Goal: Transaction & Acquisition: Purchase product/service

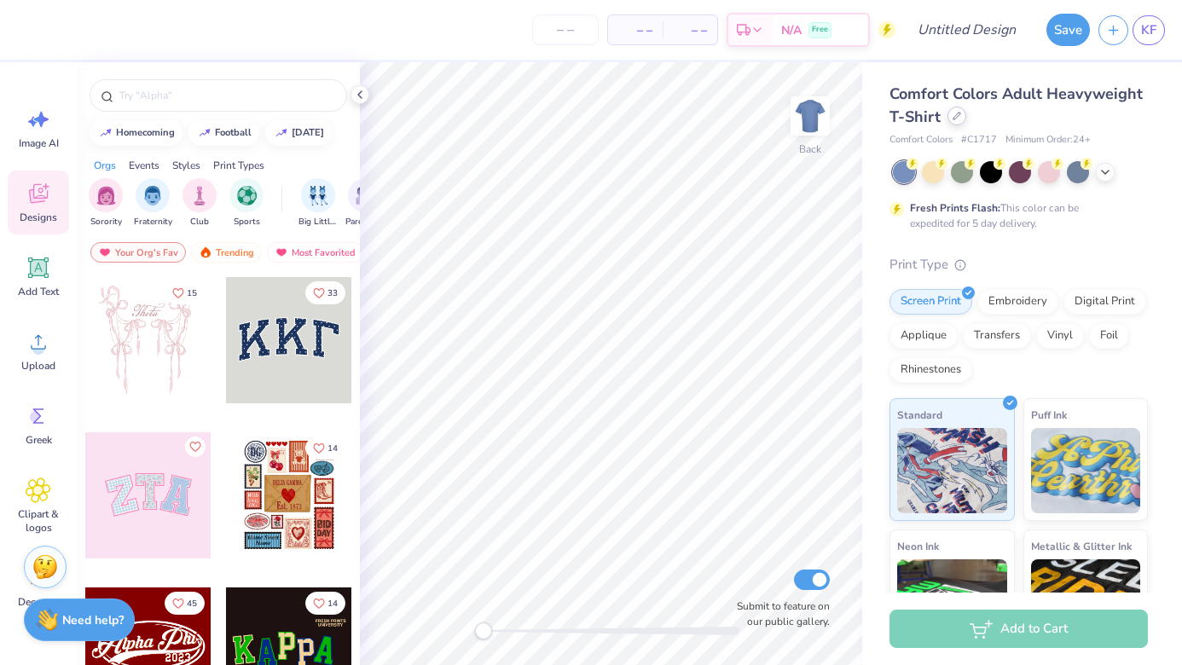
click at [951, 121] on div at bounding box center [956, 116] width 19 height 19
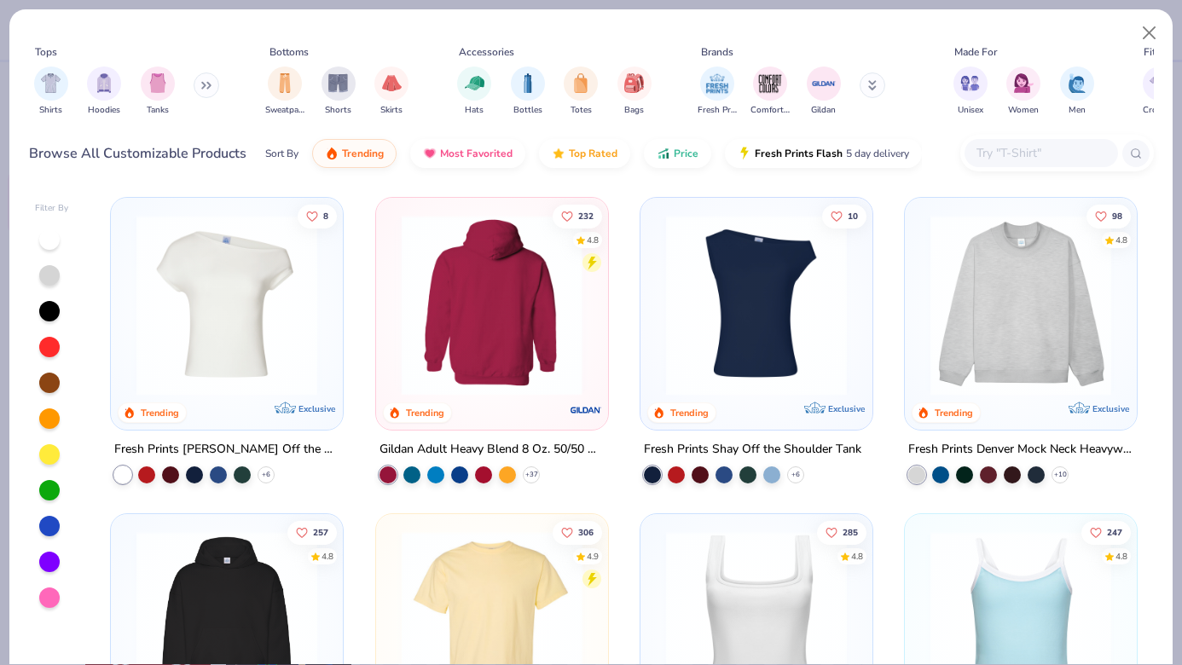
scroll to position [37, 0]
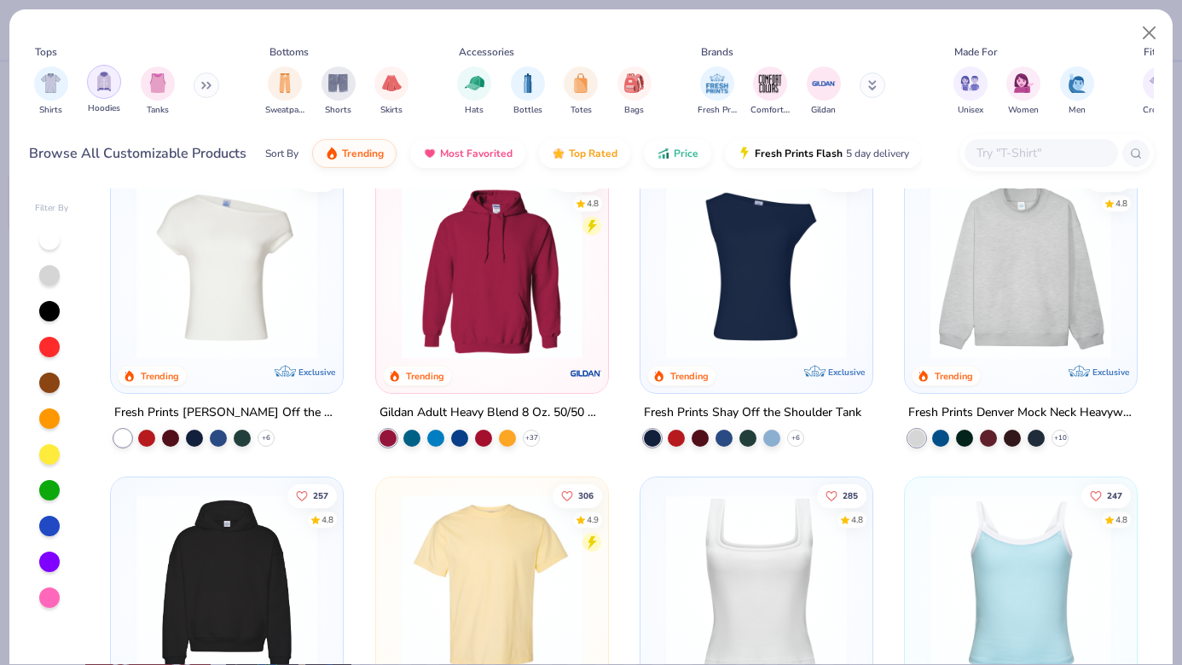
click at [95, 84] on img "filter for Hoodies" at bounding box center [104, 82] width 19 height 20
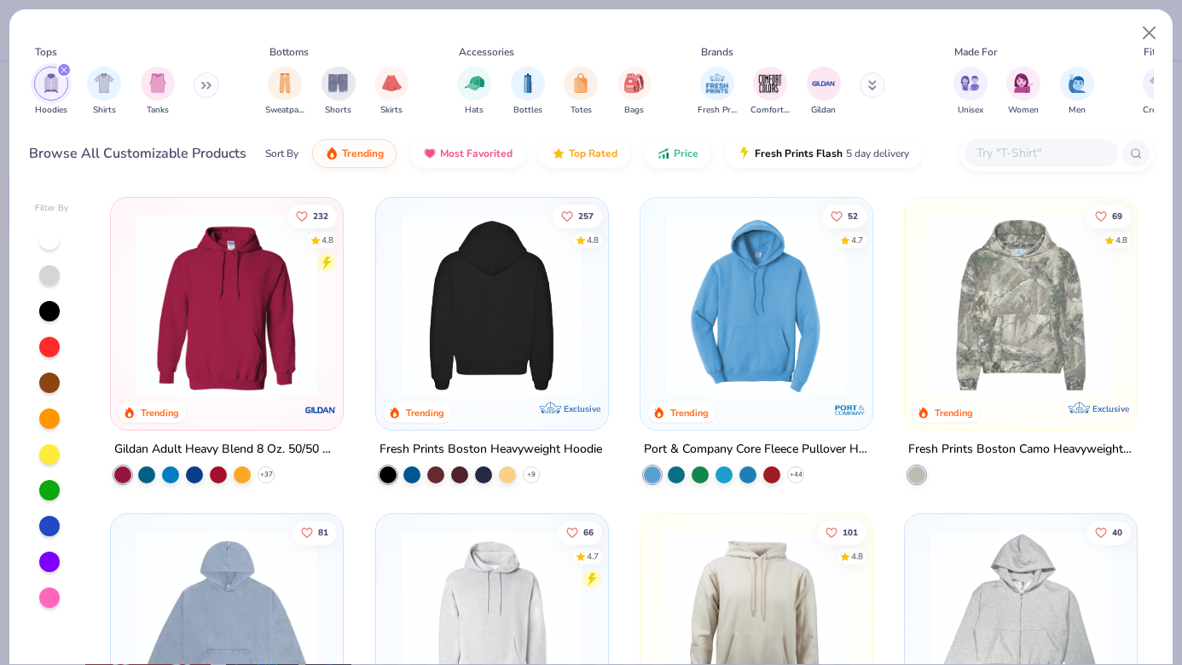
click at [456, 333] on img at bounding box center [491, 305] width 198 height 181
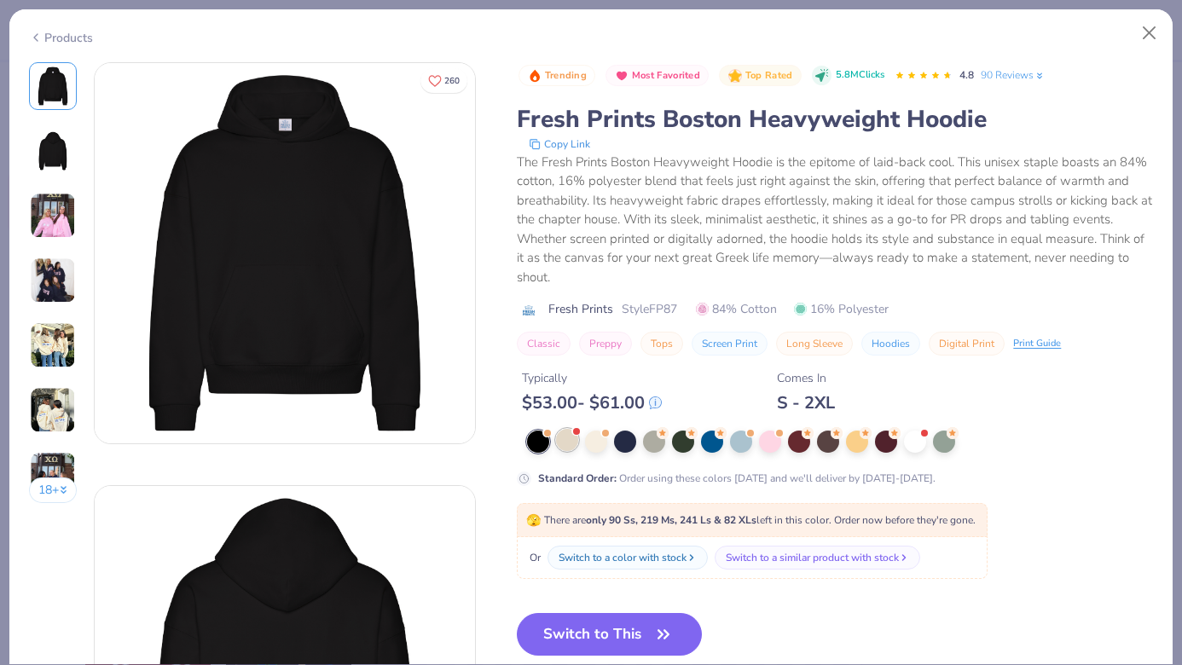
click at [576, 439] on div at bounding box center [567, 440] width 22 height 22
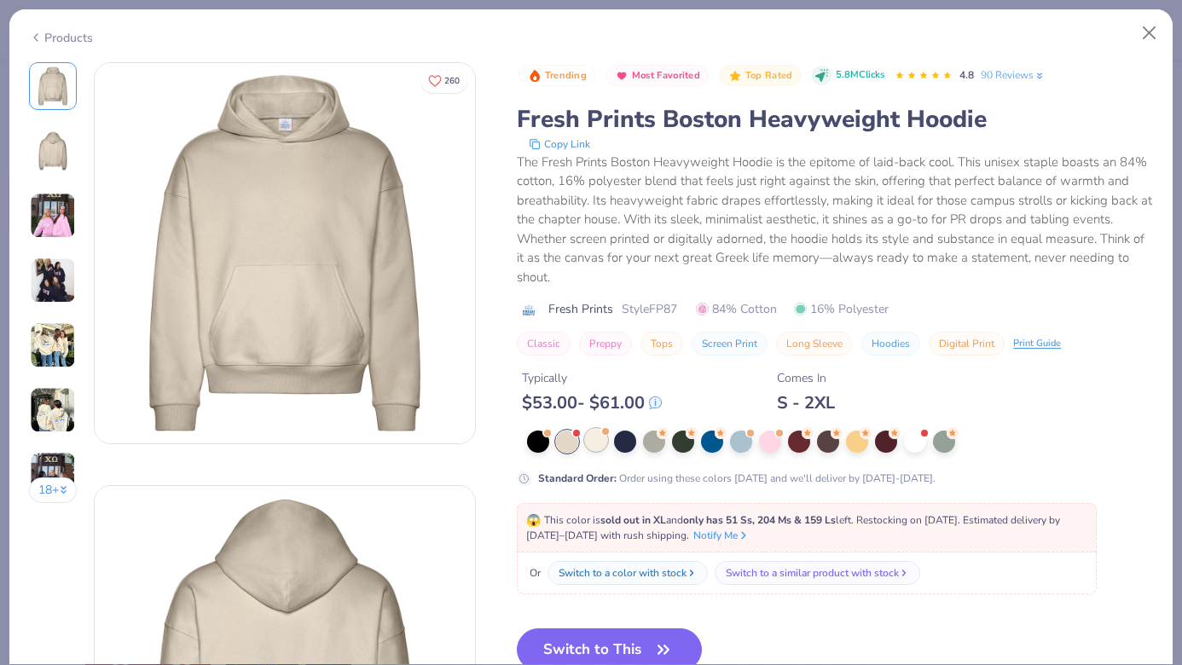
click at [593, 450] on div at bounding box center [596, 440] width 22 height 22
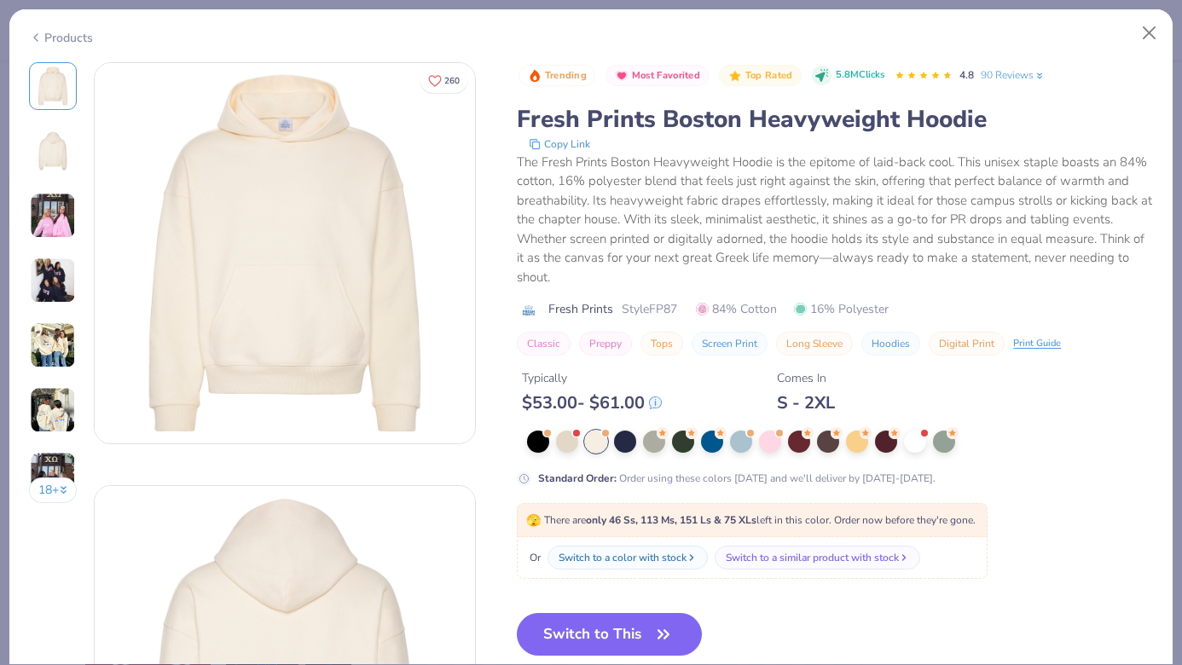
click at [570, 130] on div "Fresh Prints Boston Heavyweight Hoodie" at bounding box center [835, 119] width 636 height 32
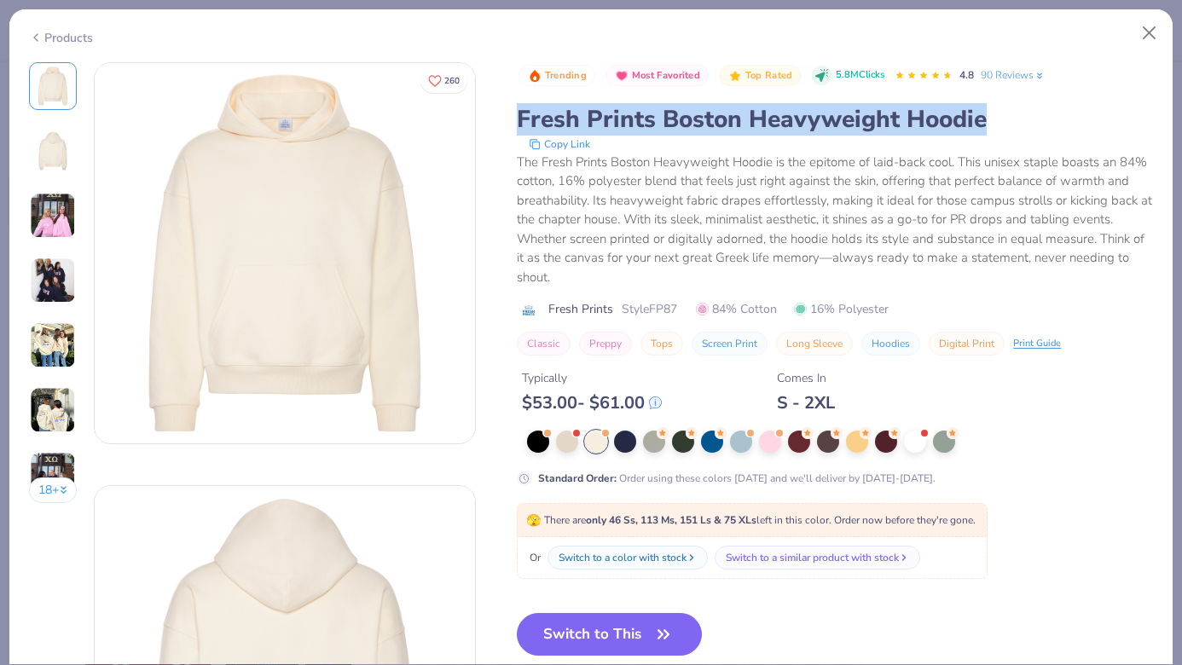
copy div "Fresh Prints Boston Heavyweight Hoodie"
